Goal: Information Seeking & Learning: Learn about a topic

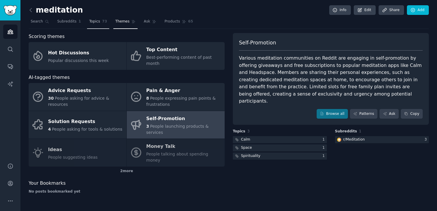
click at [94, 25] on link "Topics 73" at bounding box center [98, 23] width 22 height 12
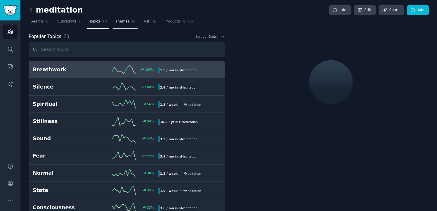
click at [123, 24] on span "Themes" at bounding box center [122, 21] width 14 height 5
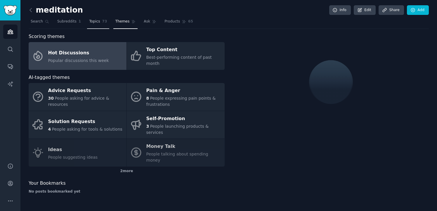
click at [102, 22] on span "73" at bounding box center [104, 21] width 5 height 5
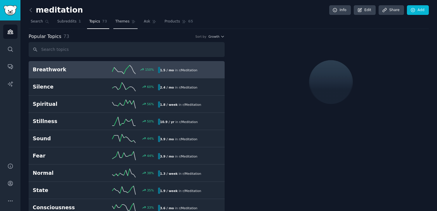
click at [126, 23] on span "Themes" at bounding box center [122, 21] width 14 height 5
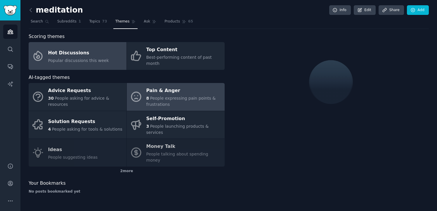
click at [161, 89] on div "Pain & Anger" at bounding box center [183, 90] width 75 height 9
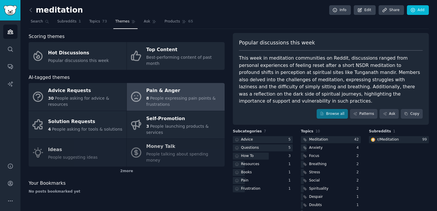
click at [171, 97] on div "8 People expressing pain points & frustrations" at bounding box center [183, 101] width 75 height 12
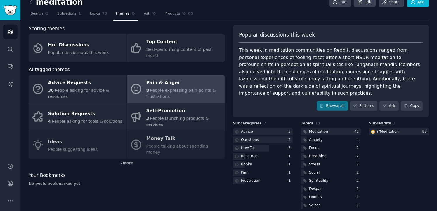
scroll to position [7, 0]
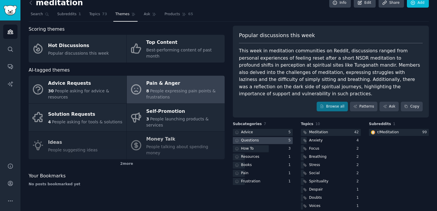
click at [256, 138] on div "Questions" at bounding box center [250, 140] width 18 height 5
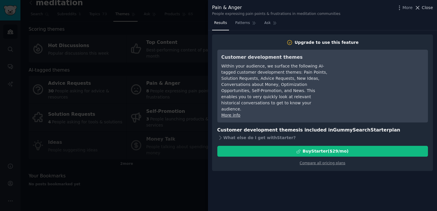
click at [427, 5] on span "Close" at bounding box center [426, 8] width 11 height 6
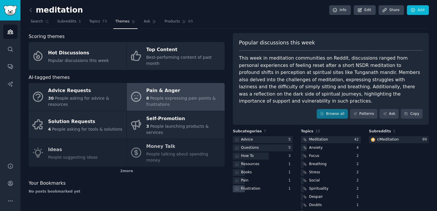
click at [250, 186] on div "Frustration" at bounding box center [250, 188] width 19 height 5
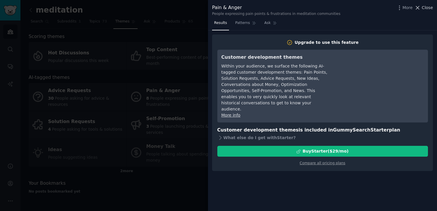
click at [423, 8] on span "Close" at bounding box center [426, 8] width 11 height 6
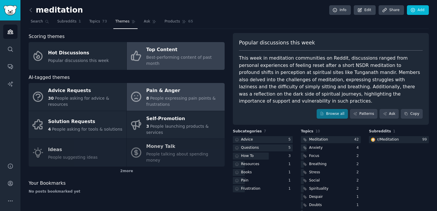
click at [159, 51] on div "Top Content" at bounding box center [183, 49] width 75 height 9
